Goal: Information Seeking & Learning: Learn about a topic

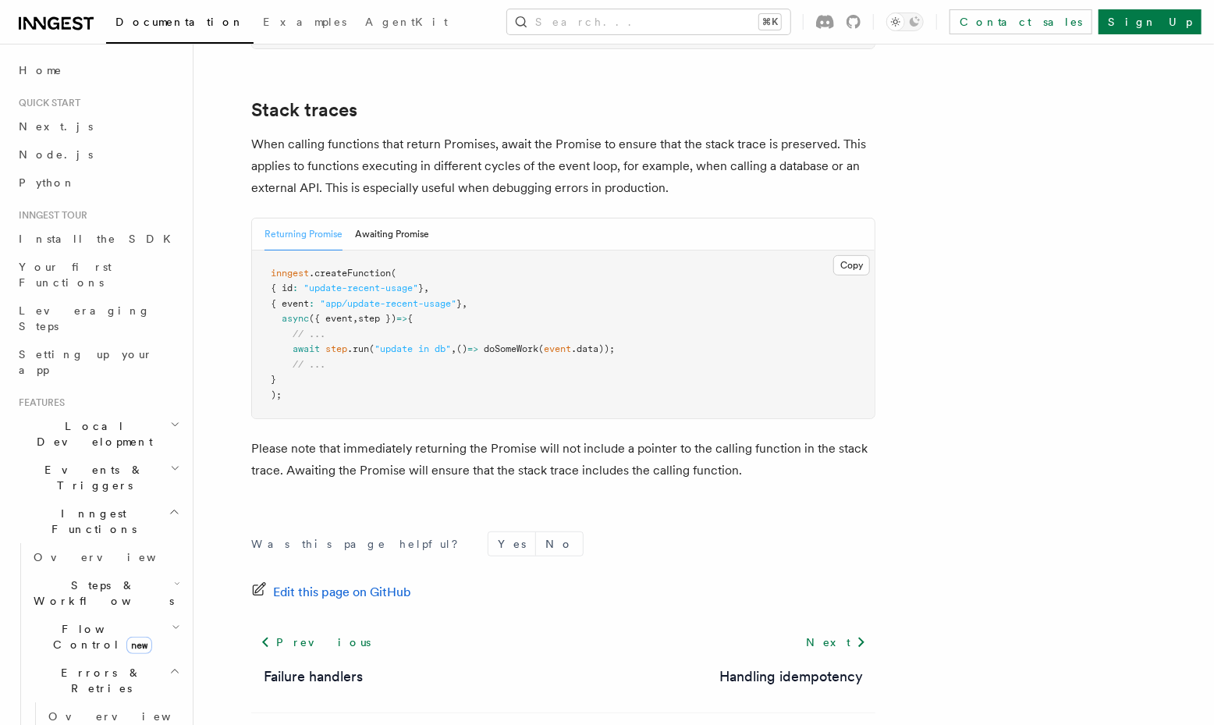
scroll to position [3504, 0]
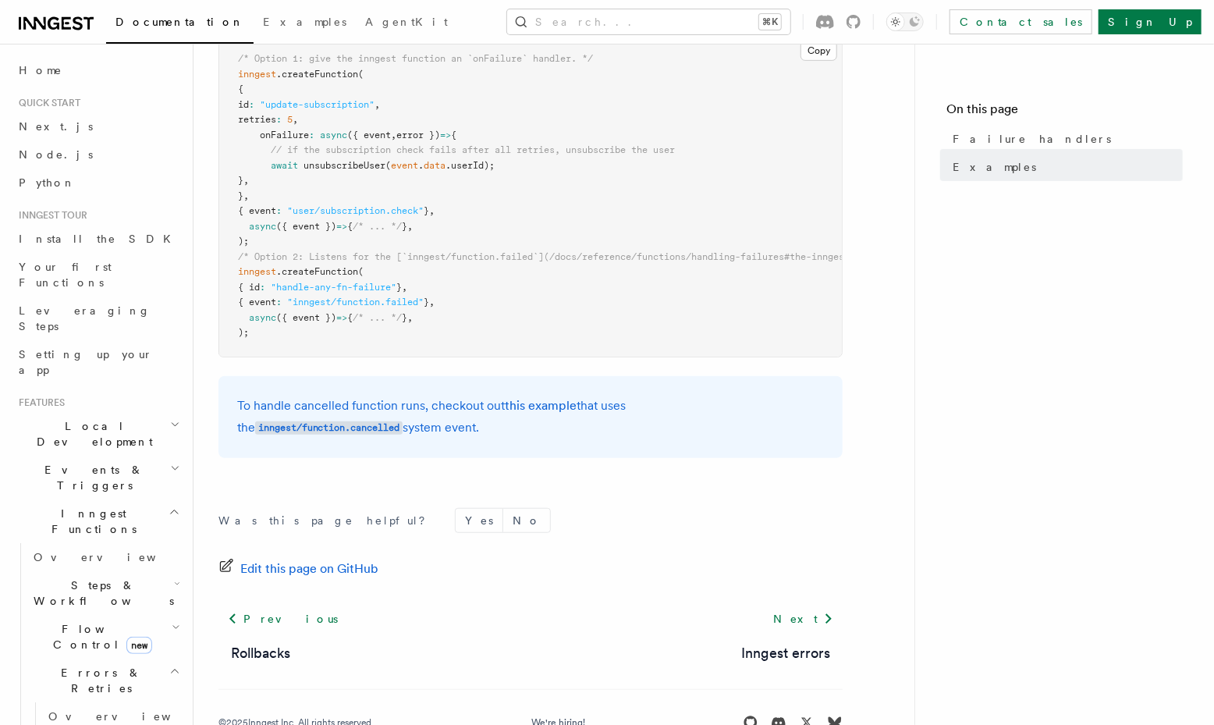
scroll to position [435, 0]
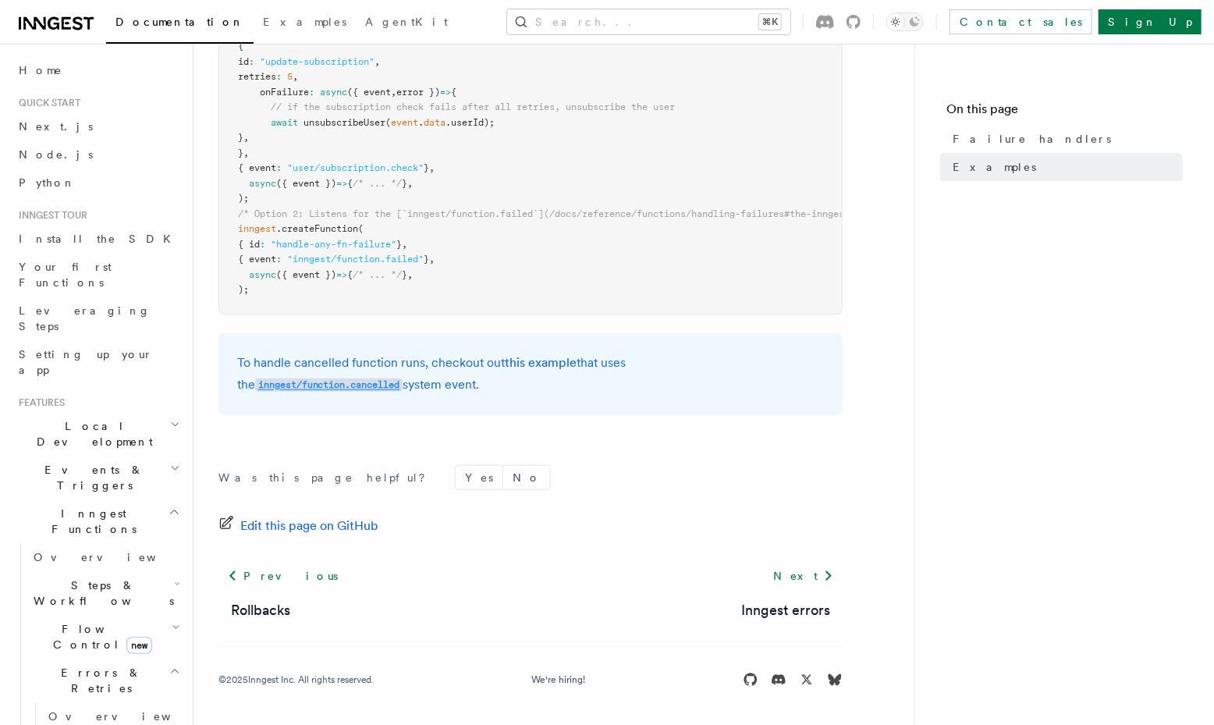
click at [403, 378] on code "inngest/function.cancelled" at bounding box center [328, 384] width 147 height 13
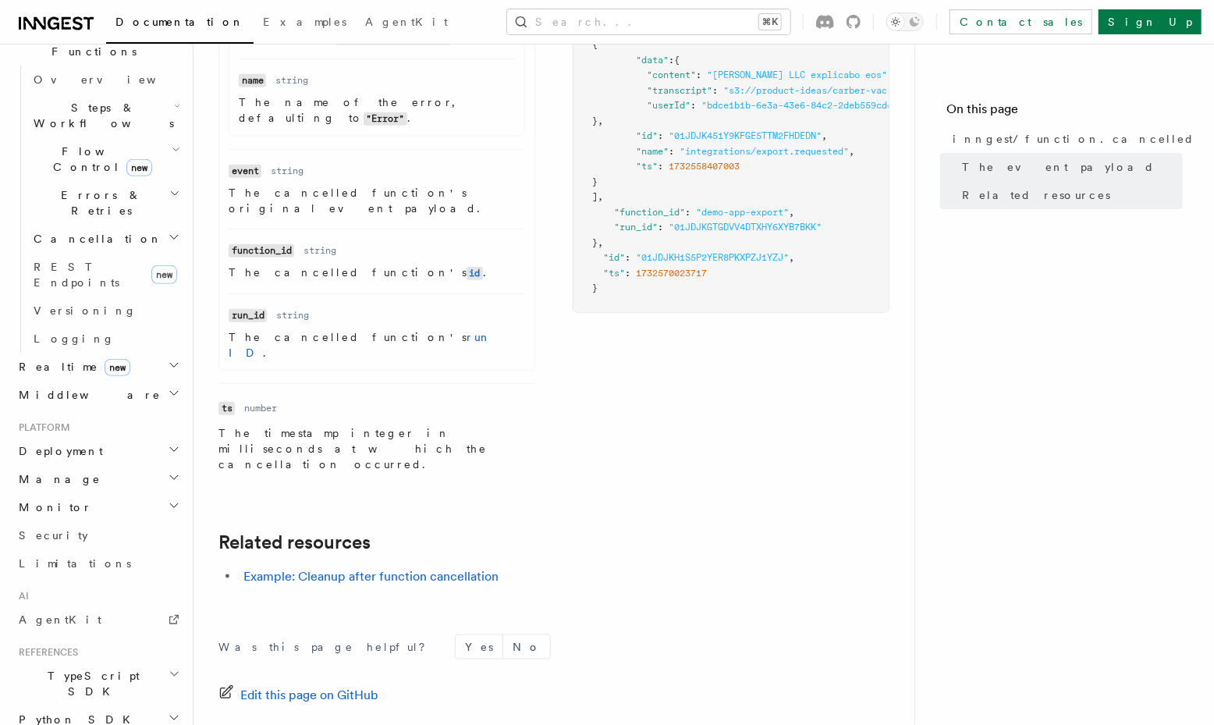
scroll to position [610, 0]
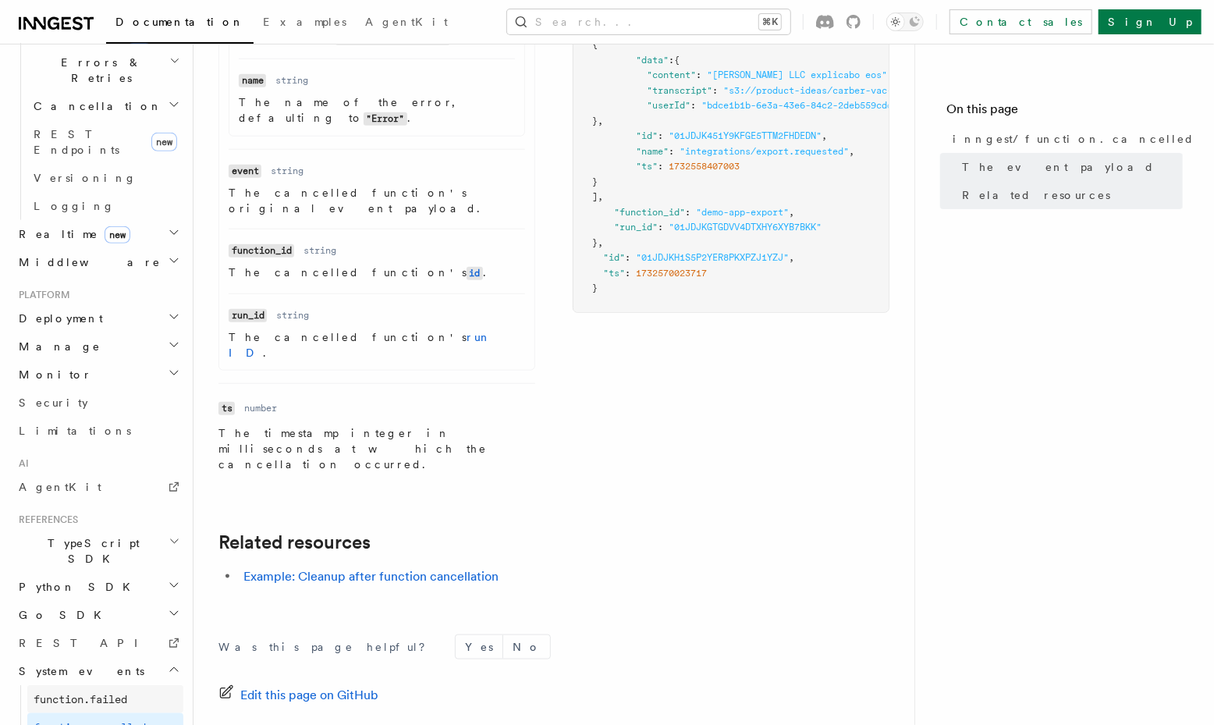
click at [109, 693] on span "function.failed" at bounding box center [81, 699] width 94 height 12
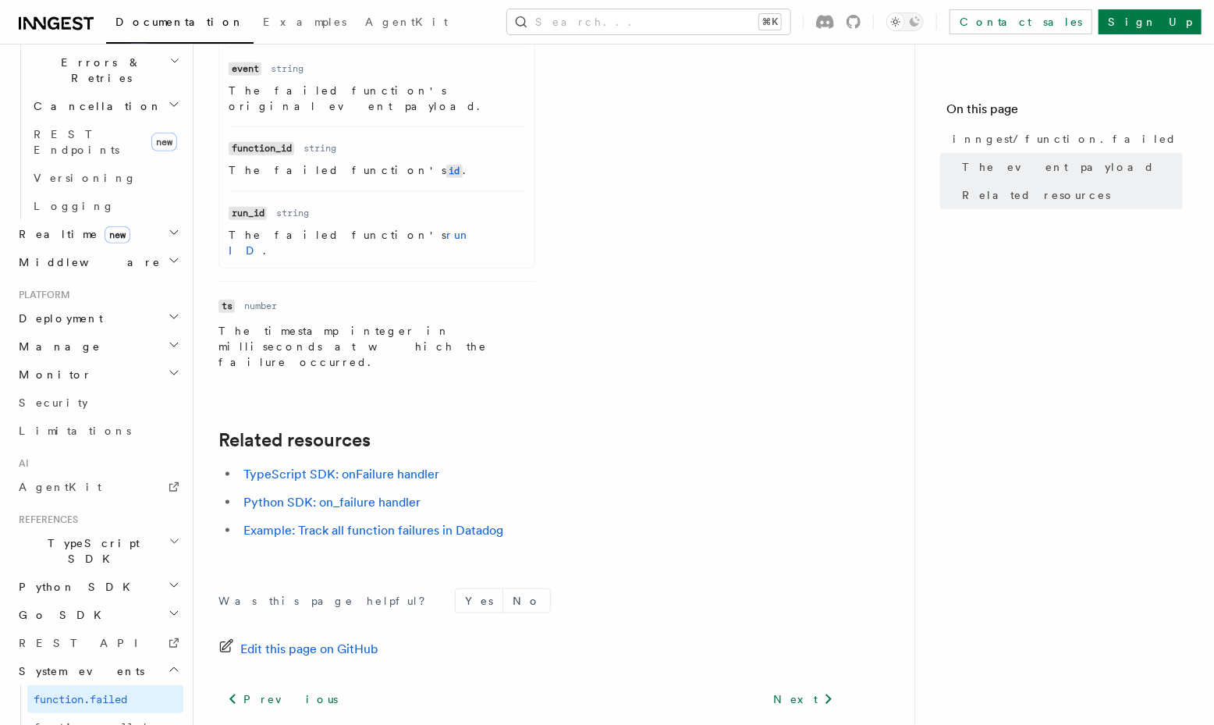
scroll to position [886, 0]
click at [454, 523] on link "Example: Track all function failures in Datadog" at bounding box center [373, 530] width 260 height 15
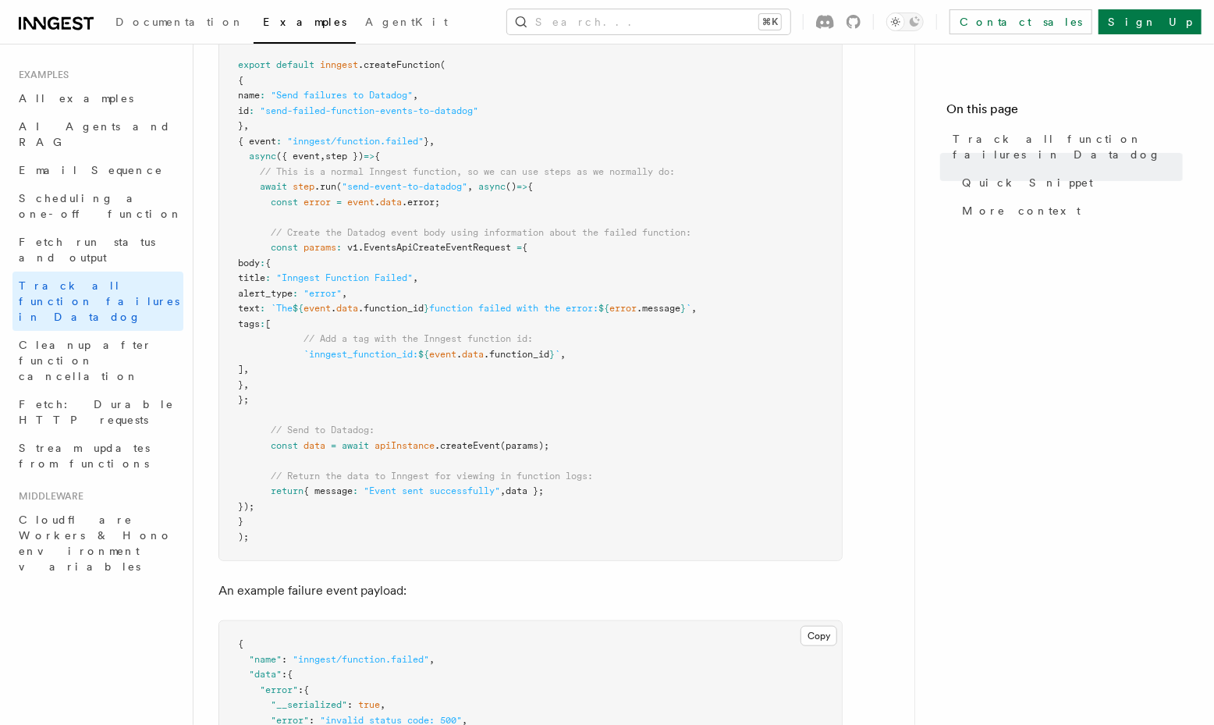
scroll to position [478, 0]
